Goal: Navigation & Orientation: Find specific page/section

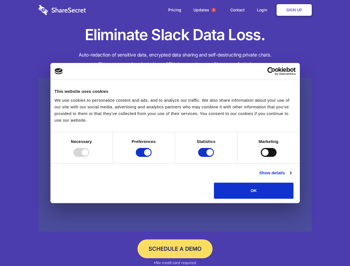
click at [89, 157] on div at bounding box center [81, 152] width 16 height 9
click at [152, 157] on input "Preferences" at bounding box center [144, 152] width 16 height 9
checkbox input "false"
click at [207, 157] on input "Statistics" at bounding box center [206, 152] width 16 height 9
checkbox input "false"
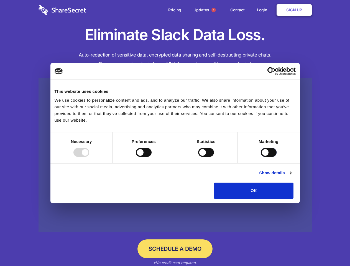
click at [261, 157] on input "Marketing" at bounding box center [269, 152] width 16 height 9
checkbox input "true"
click at [291, 176] on link "Show details" at bounding box center [275, 173] width 32 height 7
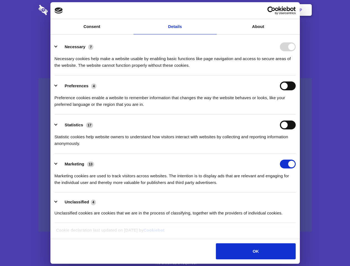
click at [296, 75] on li "Necessary 7 Necessary cookies help make a website usable by enabling basic func…" at bounding box center [175, 55] width 241 height 39
click at [213, 10] on span "1" at bounding box center [213, 10] width 4 height 4
